Goal: Information Seeking & Learning: Learn about a topic

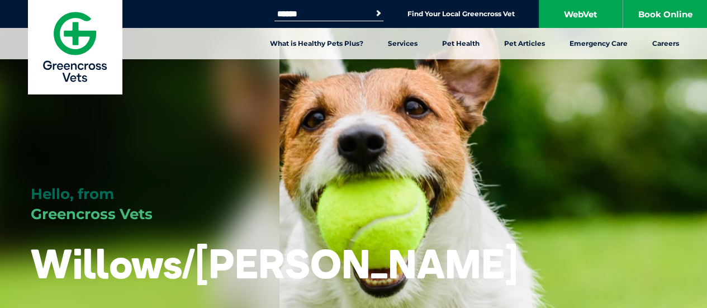
click at [301, 14] on input "Search for:" at bounding box center [322, 14] width 95 height 9
type input "*****"
click at [373, 8] on button "Search" at bounding box center [378, 13] width 11 height 11
click at [319, 11] on input "*****" at bounding box center [322, 14] width 95 height 9
click at [373, 8] on button "Search" at bounding box center [378, 13] width 11 height 11
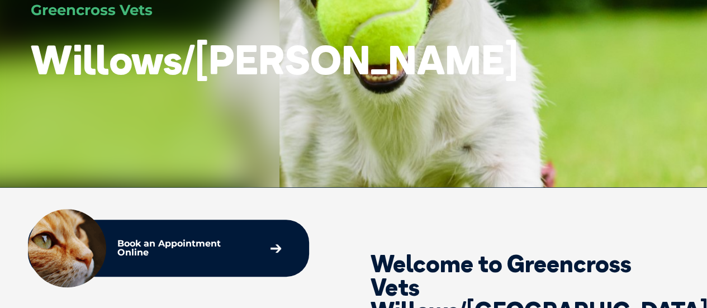
scroll to position [208, 0]
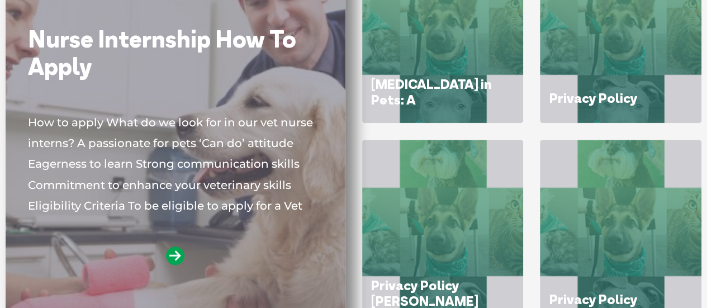
scroll to position [228, 0]
click at [179, 248] on icon at bounding box center [175, 255] width 18 height 18
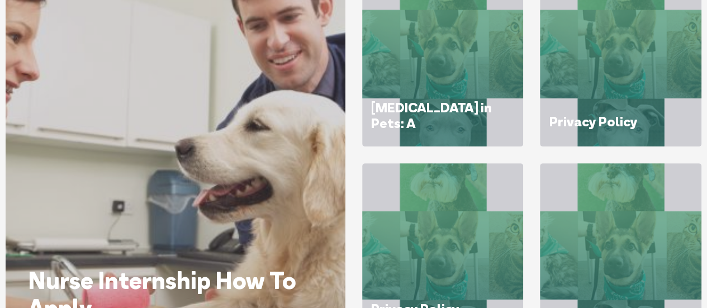
scroll to position [244, 0]
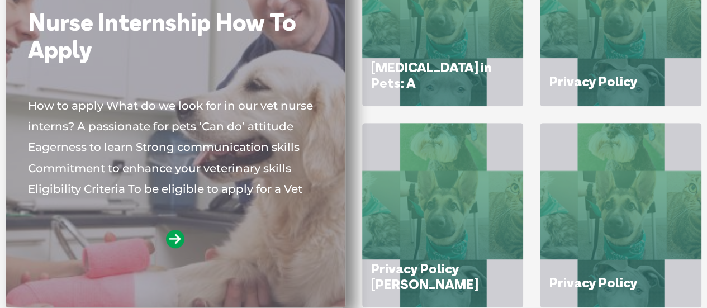
click at [253, 142] on p "How to apply What do we look for in our vet nurse interns? A passionate for pet…" at bounding box center [175, 146] width 295 height 101
click at [173, 231] on icon at bounding box center [175, 239] width 18 height 18
